Goal: Information Seeking & Learning: Understand process/instructions

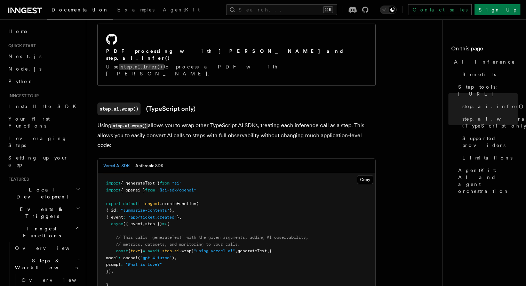
scroll to position [605, 0]
click at [144, 158] on button "Anthropic SDK" at bounding box center [149, 165] width 28 height 14
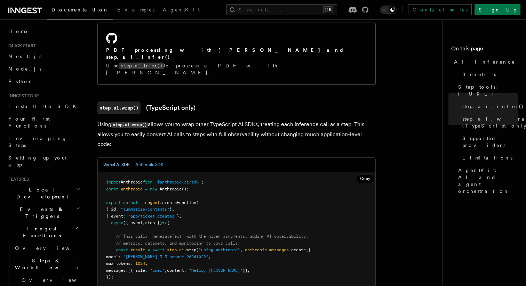
click at [122, 158] on button "Vercel AI SDK" at bounding box center [116, 165] width 26 height 14
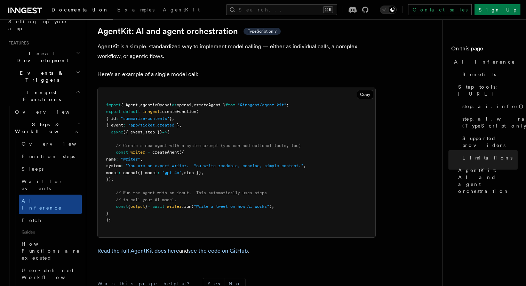
scroll to position [2054, 0]
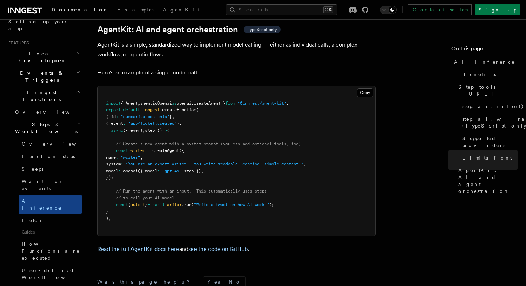
click at [201, 169] on span "step })" at bounding box center [192, 171] width 17 height 5
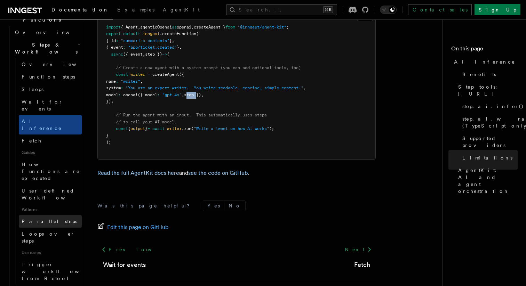
scroll to position [216, 0]
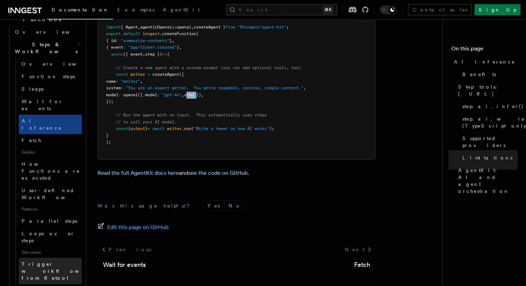
click at [56, 262] on span "Trigger workflows from Retool" at bounding box center [60, 271] width 77 height 19
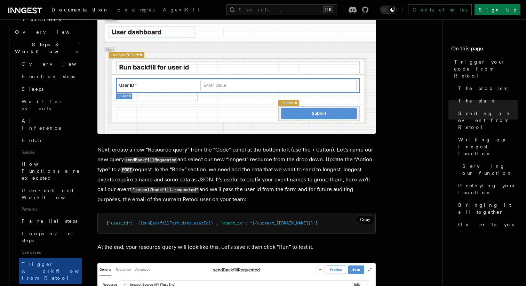
scroll to position [608, 0]
